Goal: Navigation & Orientation: Find specific page/section

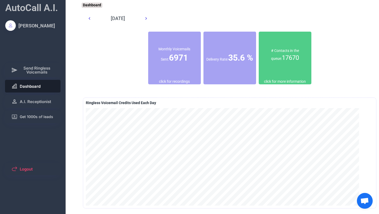
scroll to position [88, 0]
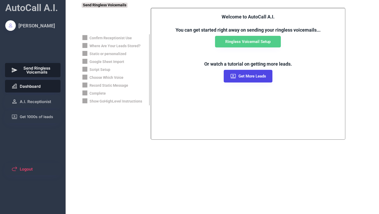
click at [28, 84] on span "Dashboard" at bounding box center [30, 86] width 21 height 4
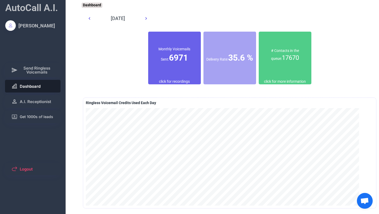
scroll to position [4, 0]
